Goal: Transaction & Acquisition: Download file/media

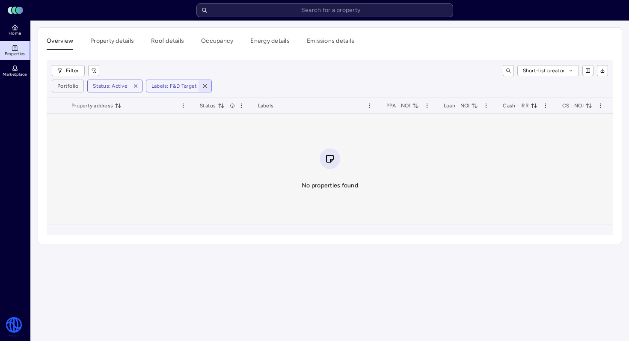
click at [203, 85] on icon "button" at bounding box center [205, 86] width 6 height 6
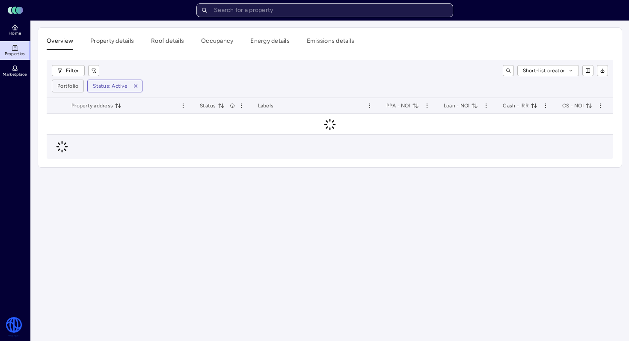
click at [333, 10] on input "text" at bounding box center [324, 10] width 257 height 14
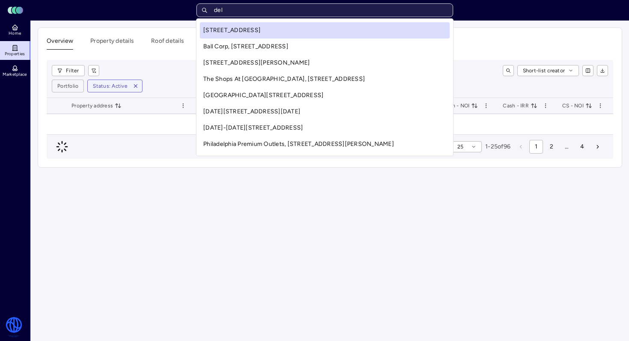
type input "dela"
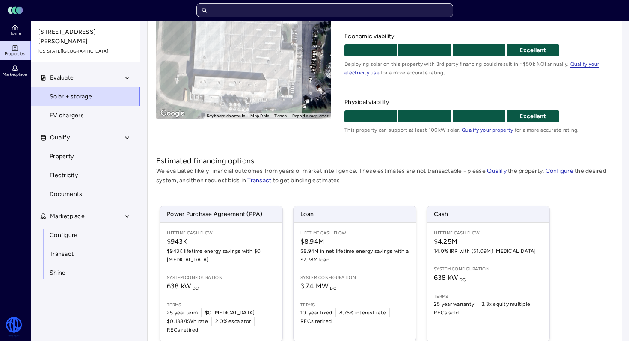
scroll to position [144, 0]
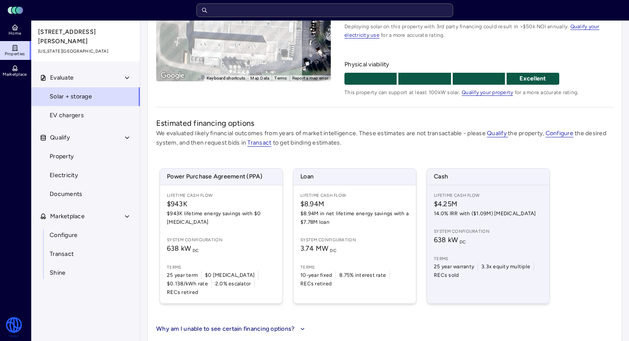
click at [509, 240] on span "638 kW DC" at bounding box center [488, 240] width 109 height 10
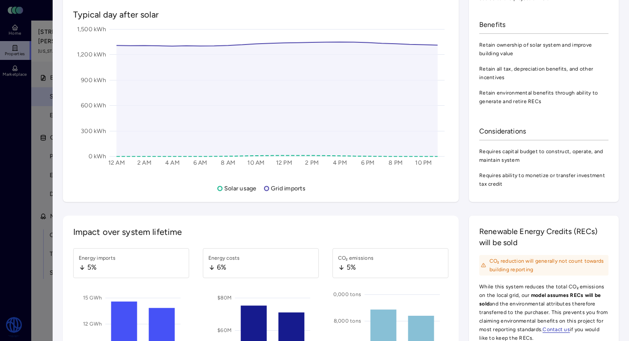
scroll to position [958, 0]
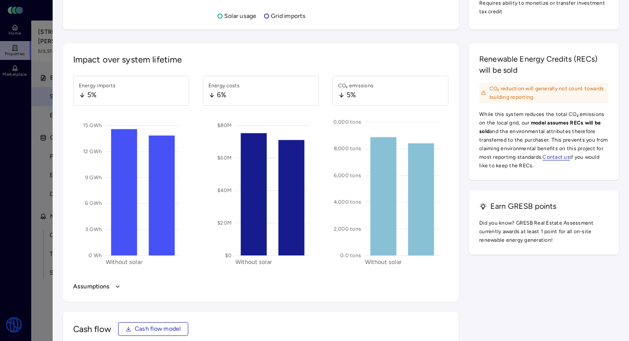
click at [103, 292] on div "Assumptions" at bounding box center [260, 286] width 379 height 13
click at [104, 286] on button "Assumptions" at bounding box center [260, 286] width 375 height 9
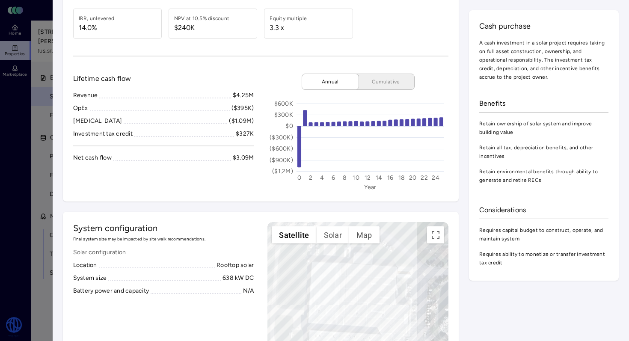
scroll to position [0, 0]
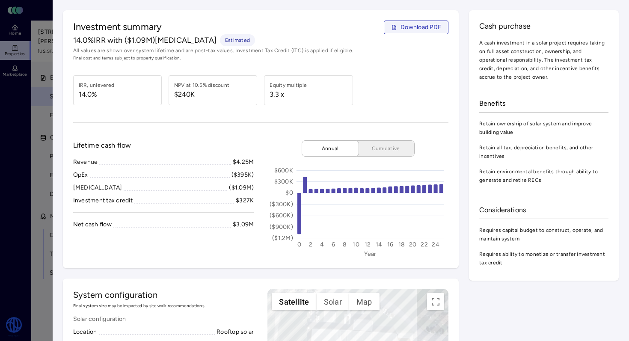
click at [411, 24] on span "Download PDF" at bounding box center [421, 27] width 41 height 9
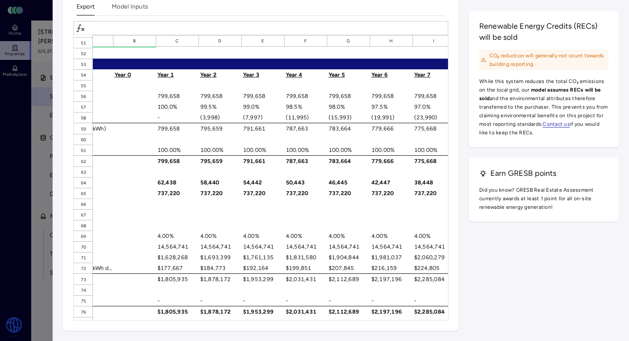
scroll to position [547, 0]
